Goal: Information Seeking & Learning: Understand process/instructions

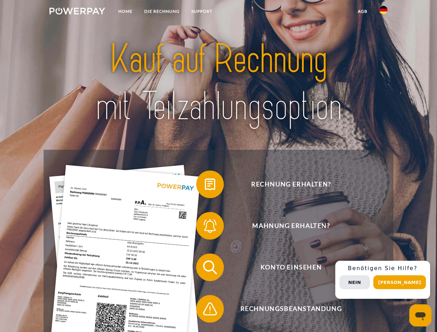
click at [77, 12] on img at bounding box center [77, 11] width 56 height 7
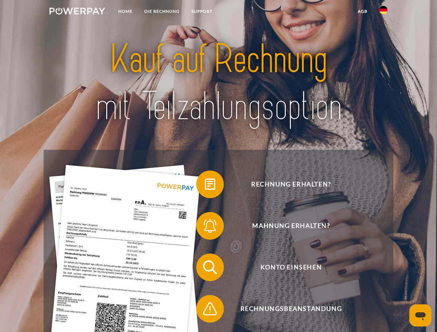
click at [383, 12] on img at bounding box center [383, 10] width 8 height 8
click at [362, 11] on link "agb" at bounding box center [362, 11] width 21 height 12
click at [205, 186] on span at bounding box center [199, 184] width 35 height 35
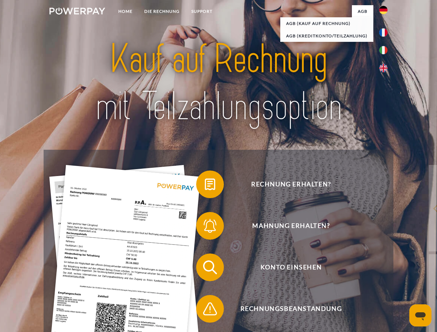
click at [205, 227] on span at bounding box center [199, 226] width 35 height 35
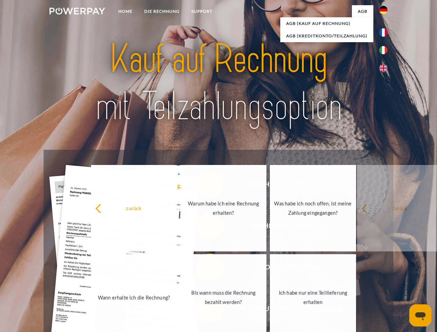
click at [205, 269] on link "Bis wann muss die Rechnung bezahlt werden?" at bounding box center [223, 297] width 86 height 87
click at [270, 310] on link "Ich habe nur eine Teillieferung erhalten" at bounding box center [313, 297] width 86 height 87
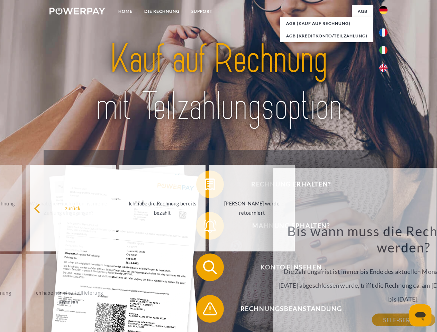
click at [385, 280] on div "Rechnung erhalten? Mahnung erhalten? Konto einsehen" at bounding box center [219, 288] width 350 height 277
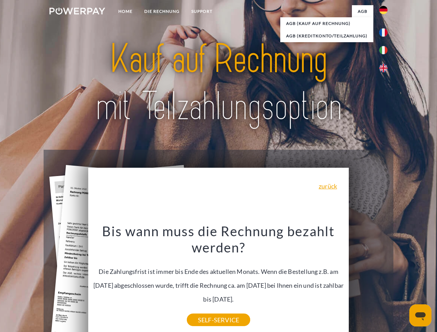
click at [368, 281] on span "Konto einsehen" at bounding box center [291, 268] width 170 height 28
click at [402, 282] on header "Home DIE RECHNUNG SUPPORT" at bounding box center [218, 239] width 437 height 478
